Goal: Information Seeking & Learning: Learn about a topic

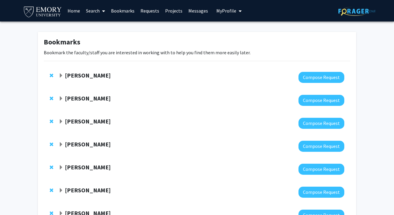
click at [87, 13] on link "Search" at bounding box center [95, 10] width 25 height 21
click at [104, 27] on span "Faculty/Staff" at bounding box center [105, 27] width 44 height 12
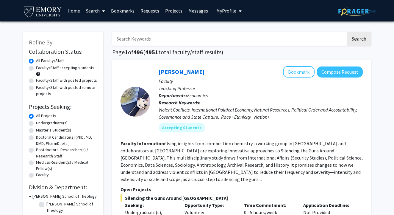
click at [36, 69] on label "Faculty/Staff accepting students" at bounding box center [65, 68] width 58 height 6
click at [36, 69] on input "Faculty/Staff accepting students" at bounding box center [38, 67] width 4 height 4
radio input "true"
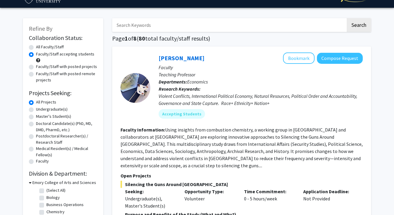
scroll to position [13, 0]
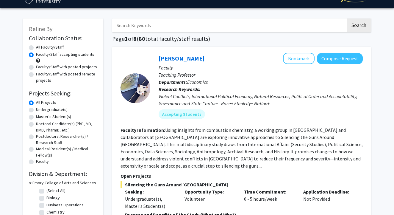
click at [36, 109] on label "Undergraduate(s)" at bounding box center [52, 109] width 32 height 6
click at [36, 109] on input "Undergraduate(s)" at bounding box center [38, 108] width 4 height 4
radio input "true"
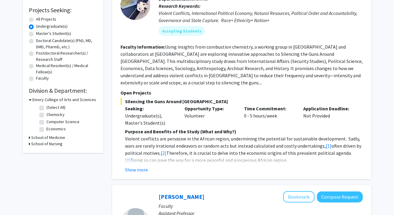
scroll to position [97, 0]
click at [138, 166] on button "Show more" at bounding box center [136, 169] width 23 height 7
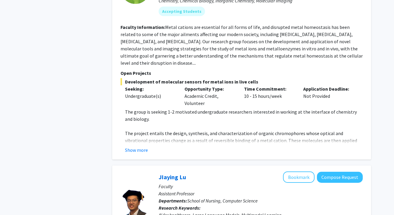
scroll to position [1243, 0]
click at [142, 147] on button "Show more" at bounding box center [136, 150] width 23 height 7
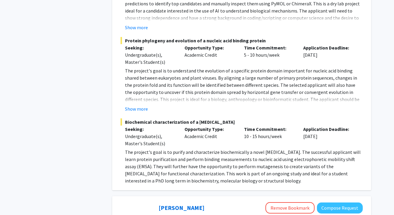
scroll to position [997, 0]
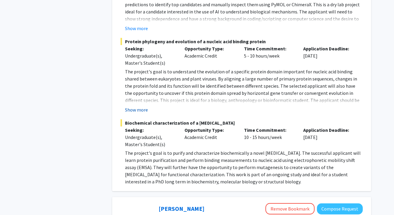
click at [139, 106] on button "Show more" at bounding box center [136, 109] width 23 height 7
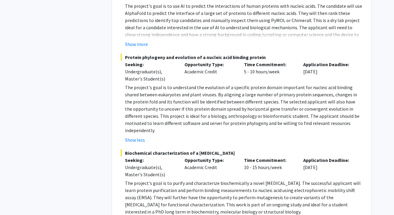
scroll to position [983, 0]
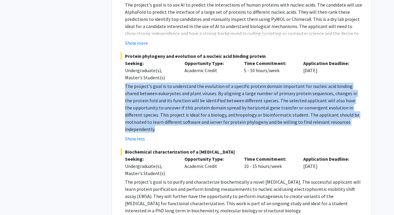
drag, startPoint x: 340, startPoint y: 102, endPoint x: 121, endPoint y: 62, distance: 222.5
click at [121, 83] on fg-read-more "The project's goal is to understand the evolution of a specific protein domain …" at bounding box center [242, 113] width 242 height 60
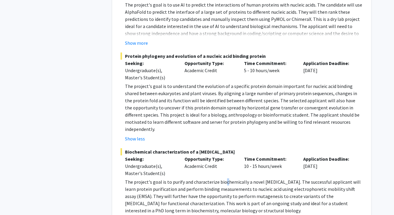
click at [224, 178] on p "The project's goal is to purify and characterize biochemically a novel [MEDICAL…" at bounding box center [244, 196] width 238 height 36
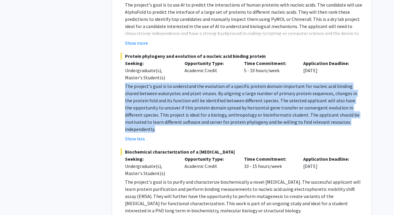
drag, startPoint x: 343, startPoint y: 103, endPoint x: 123, endPoint y: 65, distance: 223.0
click at [123, 83] on fg-read-more "The project's goal is to understand the evolution of a specific protein domain …" at bounding box center [242, 113] width 242 height 60
copy p "The project's goal is to understand the evolution of a specific protein domain …"
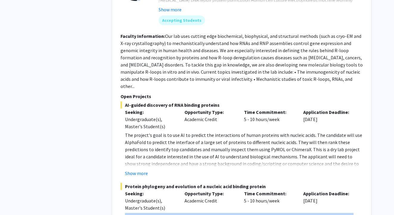
scroll to position [852, 0]
click at [139, 170] on button "Show more" at bounding box center [136, 173] width 23 height 7
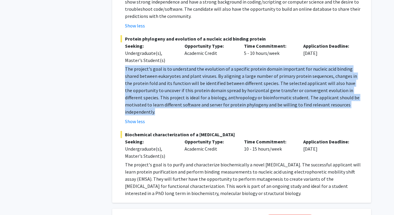
scroll to position [1015, 0]
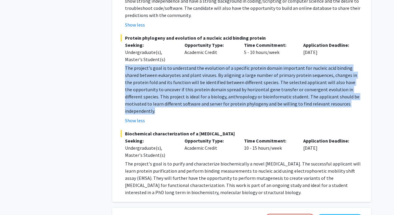
click at [228, 68] on p "The project's goal is to understand the evolution of a specific protein domain …" at bounding box center [244, 89] width 238 height 50
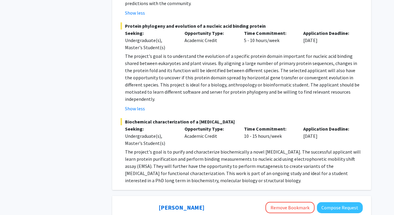
scroll to position [1030, 0]
